Goal: Transaction & Acquisition: Purchase product/service

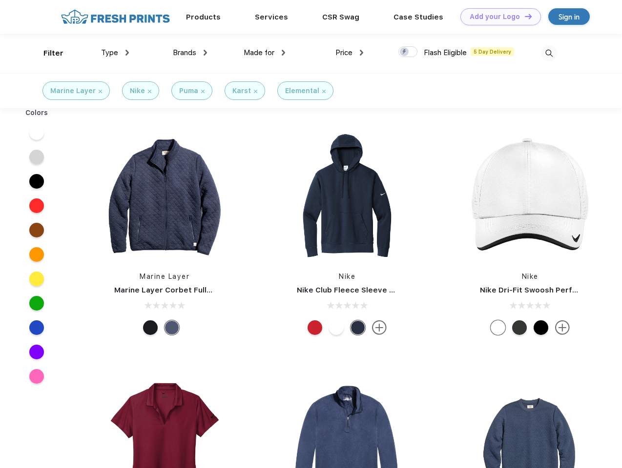
click at [497, 17] on link "Add your Logo Design Tool" at bounding box center [500, 16] width 81 height 17
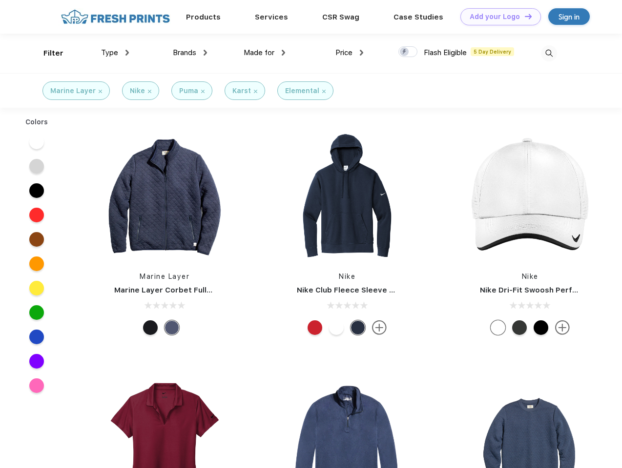
click at [0, 0] on div "Design Tool" at bounding box center [0, 0] width 0 height 0
click at [524, 16] on link "Add your Logo Design Tool" at bounding box center [500, 16] width 81 height 17
click at [47, 53] on div "Filter" at bounding box center [53, 53] width 20 height 11
click at [115, 53] on span "Type" at bounding box center [109, 52] width 17 height 9
click at [190, 53] on span "Brands" at bounding box center [184, 52] width 23 height 9
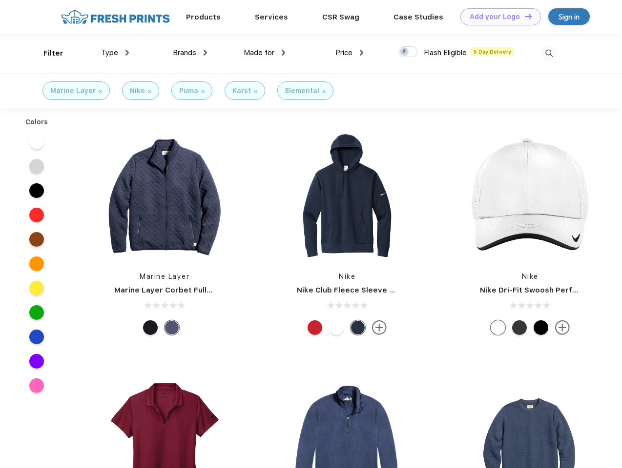
click at [264, 53] on span "Made for" at bounding box center [258, 52] width 31 height 9
click at [349, 53] on span "Price" at bounding box center [343, 52] width 17 height 9
click at [408, 52] on div at bounding box center [407, 51] width 19 height 11
click at [405, 52] on input "checkbox" at bounding box center [401, 49] width 6 height 6
click at [548, 53] on img at bounding box center [549, 53] width 16 height 16
